Goal: Task Accomplishment & Management: Manage account settings

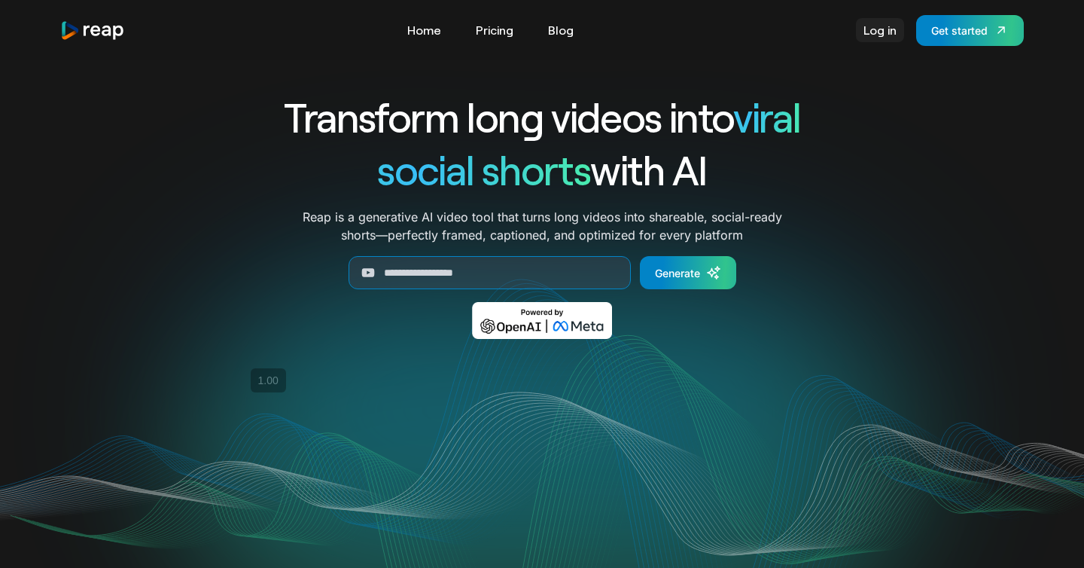
click at [883, 31] on link "Log in" at bounding box center [880, 30] width 48 height 24
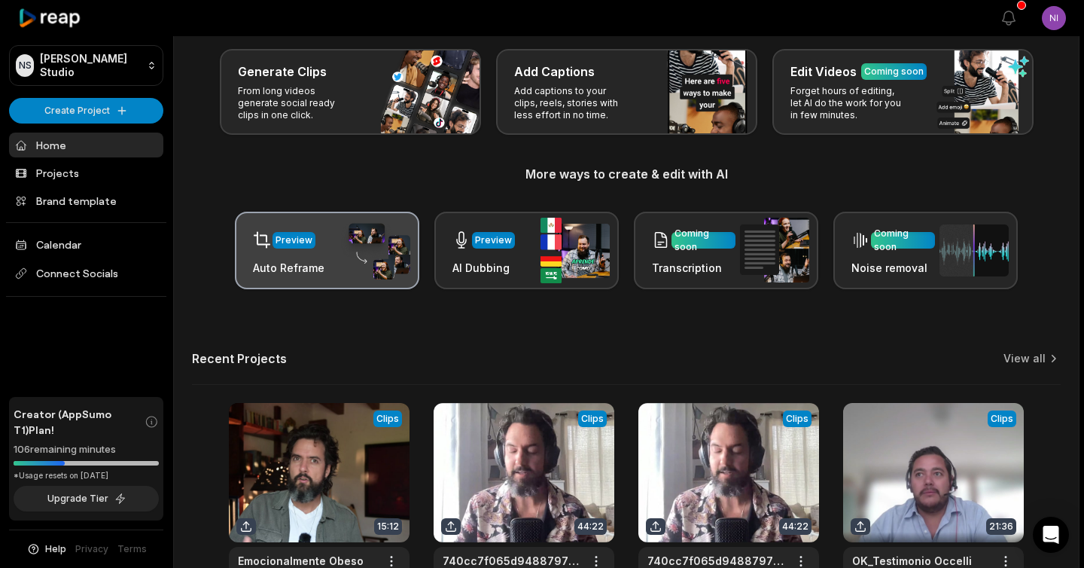
scroll to position [169, 0]
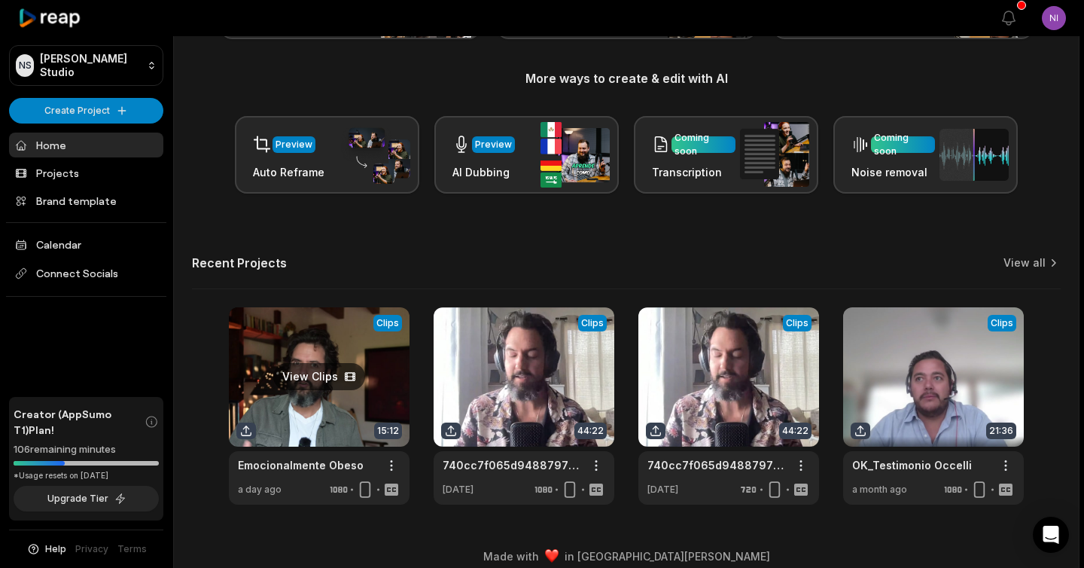
click at [310, 352] on link at bounding box center [319, 405] width 181 height 197
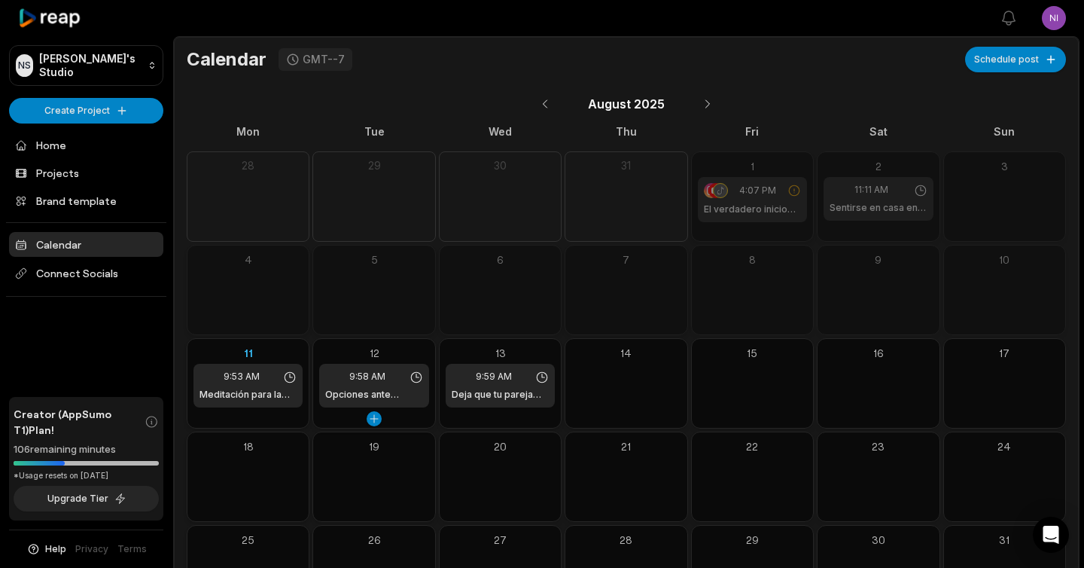
click at [380, 383] on span "9:58 AM" at bounding box center [367, 377] width 36 height 14
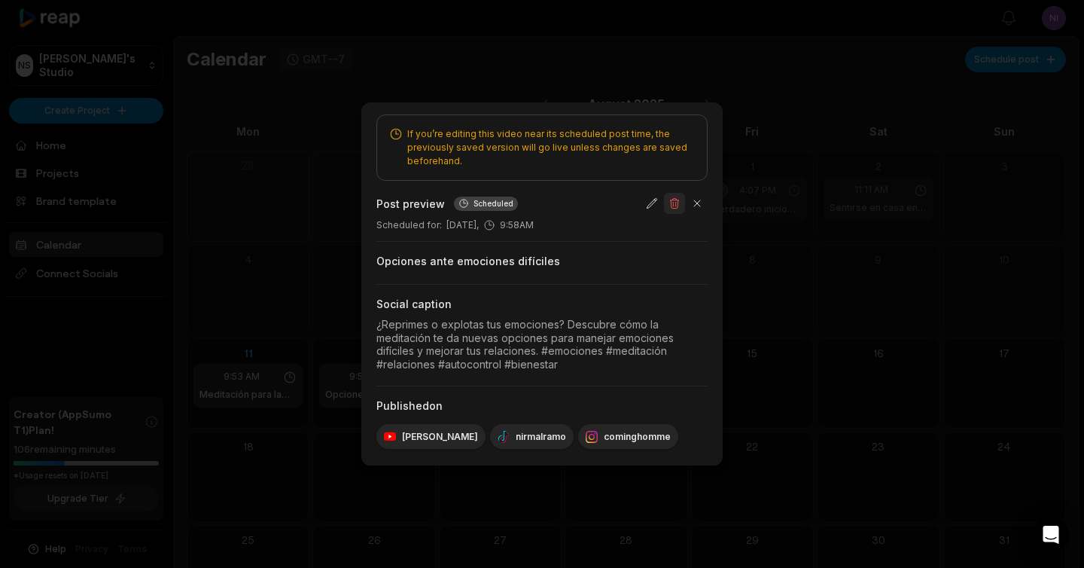
click at [681, 206] on button "button" at bounding box center [674, 203] width 21 height 21
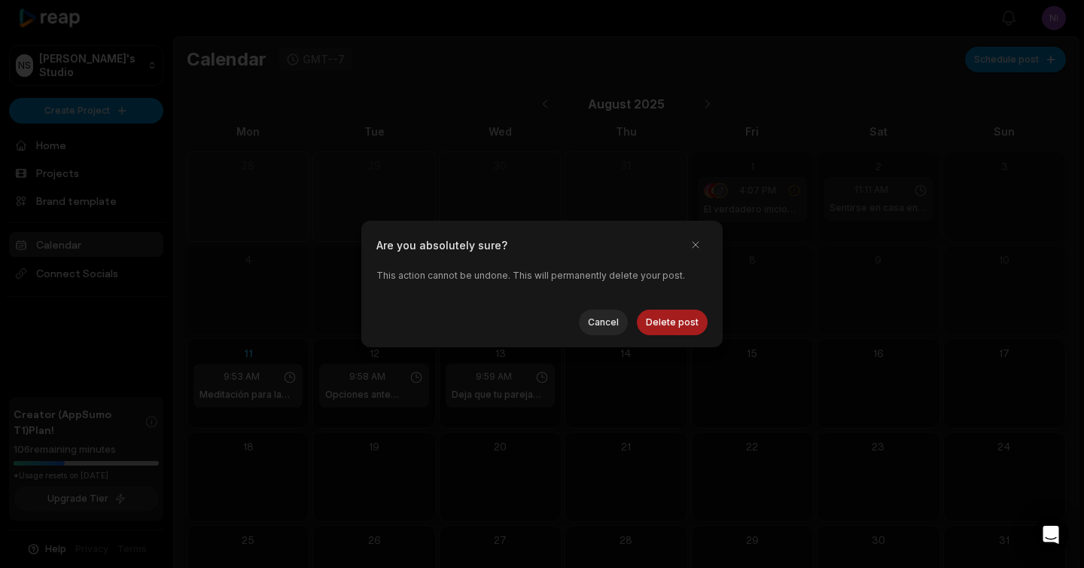
click at [672, 321] on button "Delete post" at bounding box center [672, 322] width 71 height 26
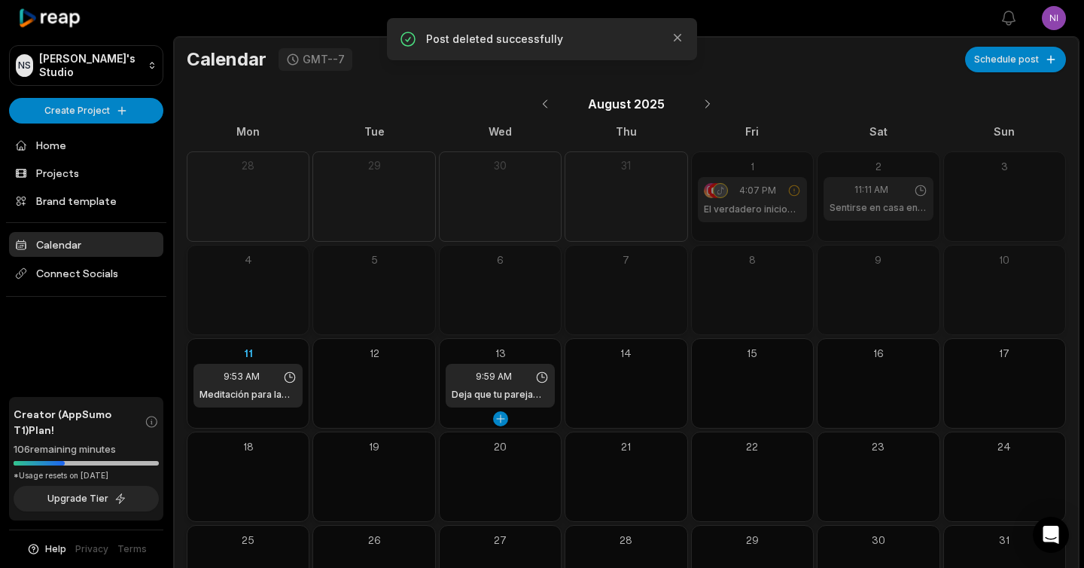
click at [503, 383] on span "9:59 AM" at bounding box center [494, 377] width 36 height 14
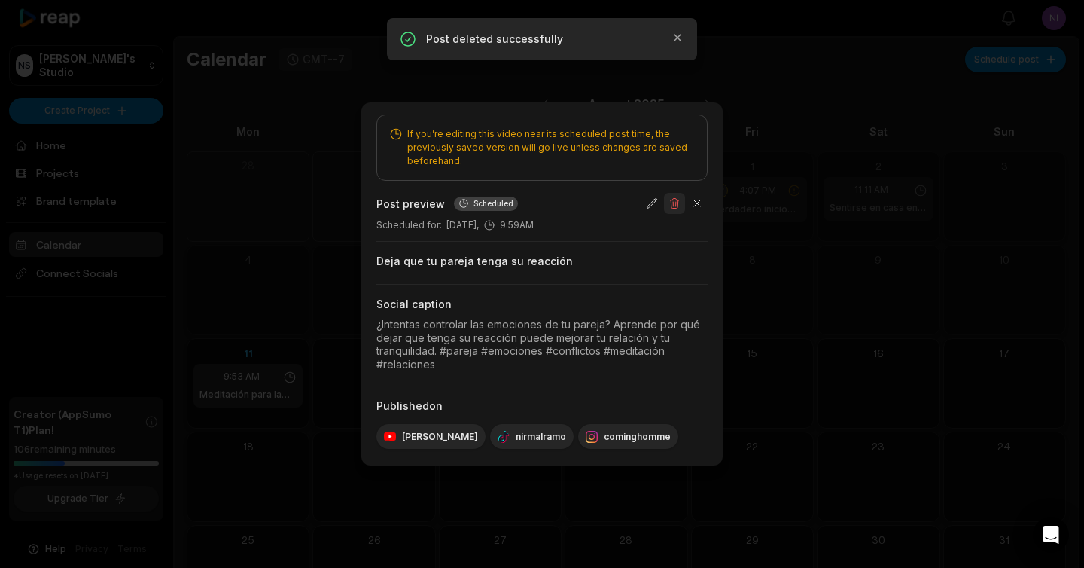
click at [677, 208] on button "button" at bounding box center [674, 203] width 21 height 21
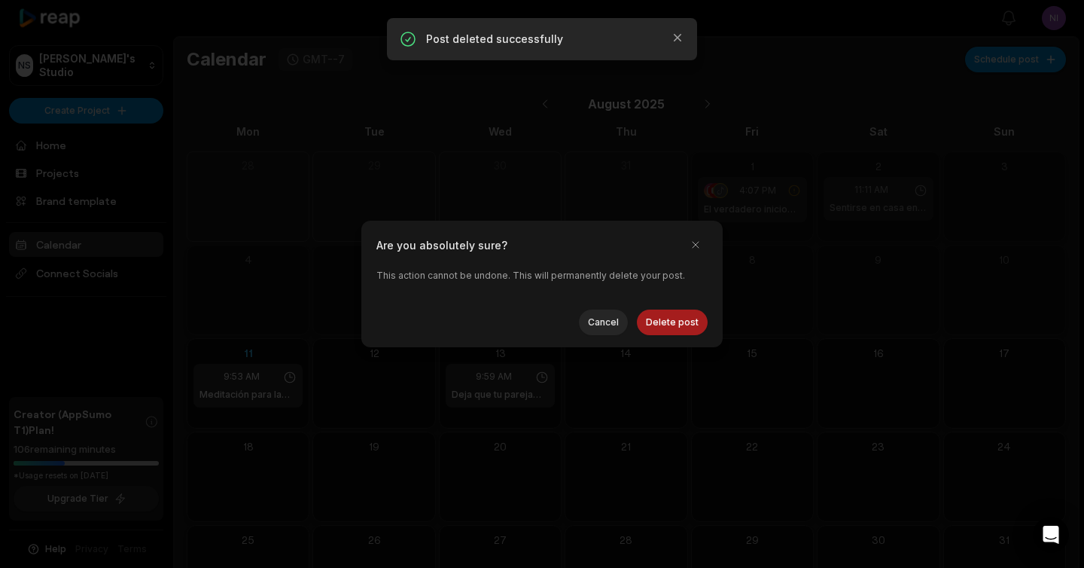
click at [662, 317] on button "Delete post" at bounding box center [672, 322] width 71 height 26
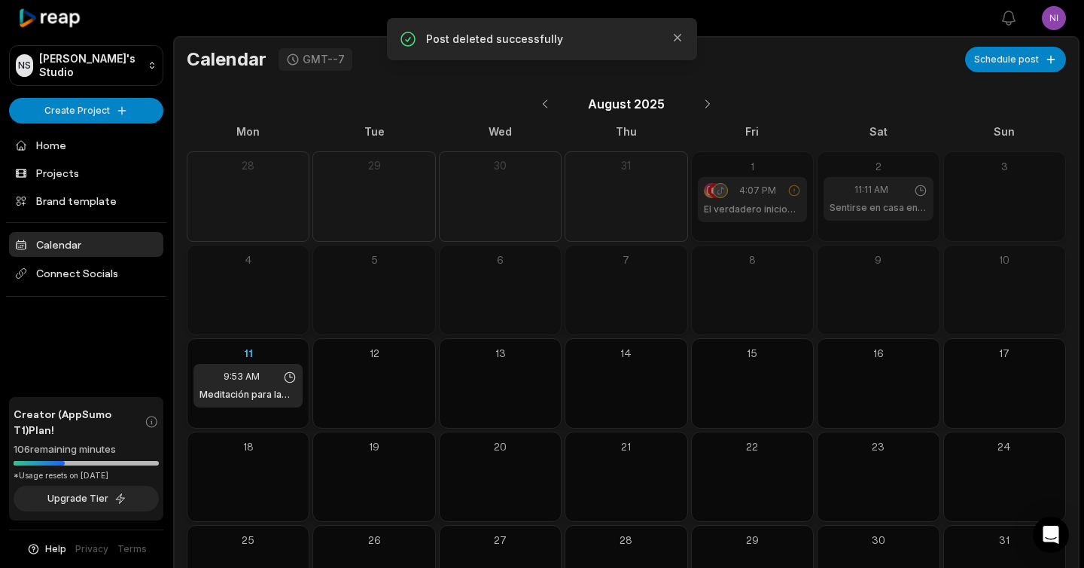
click at [46, 544] on button "Help" at bounding box center [46, 549] width 40 height 14
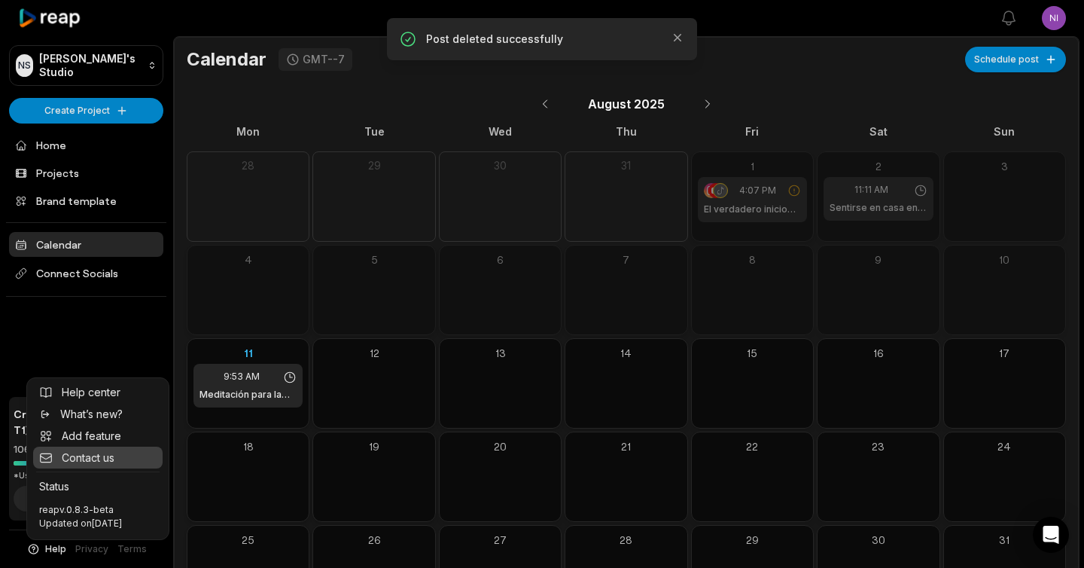
click at [114, 460] on span "Contact us" at bounding box center [88, 458] width 53 height 16
